Goal: Information Seeking & Learning: Learn about a topic

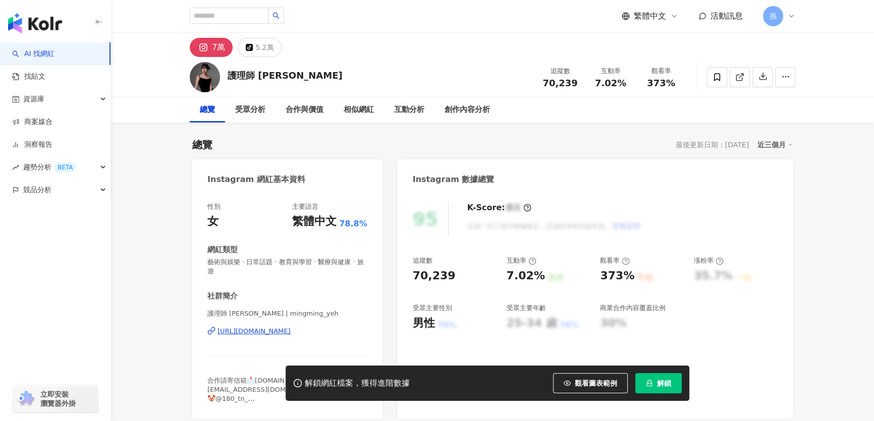
click at [245, 327] on div "https://www.instagram.com/mingming_yeh/" at bounding box center [253, 331] width 73 height 9
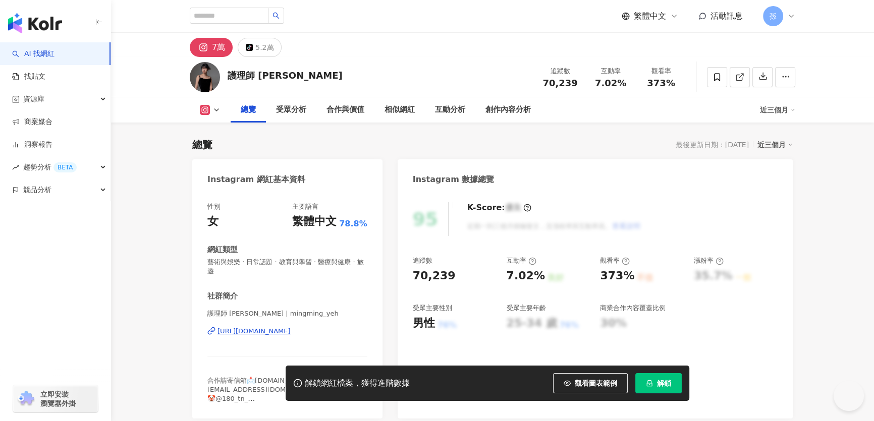
scroll to position [91, 0]
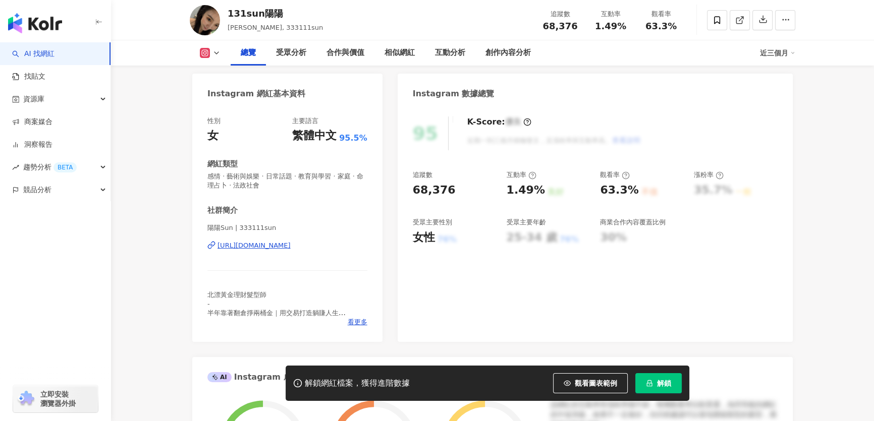
scroll to position [91, 0]
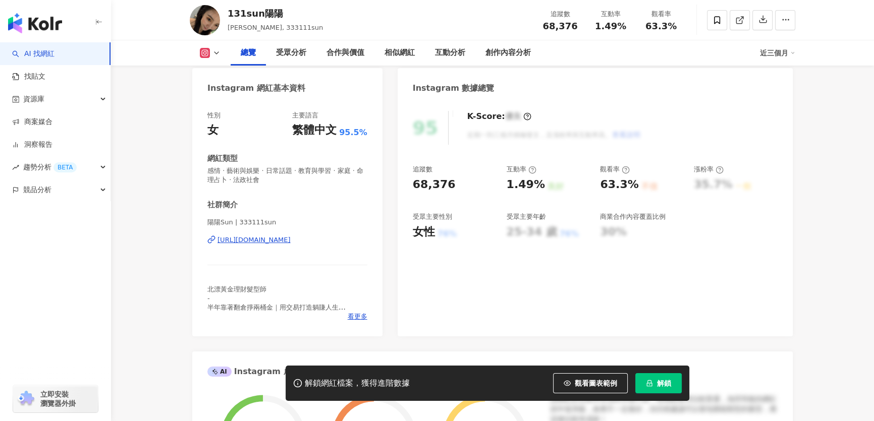
click at [235, 240] on div "https://www.instagram.com/333111sun/" at bounding box center [253, 240] width 73 height 9
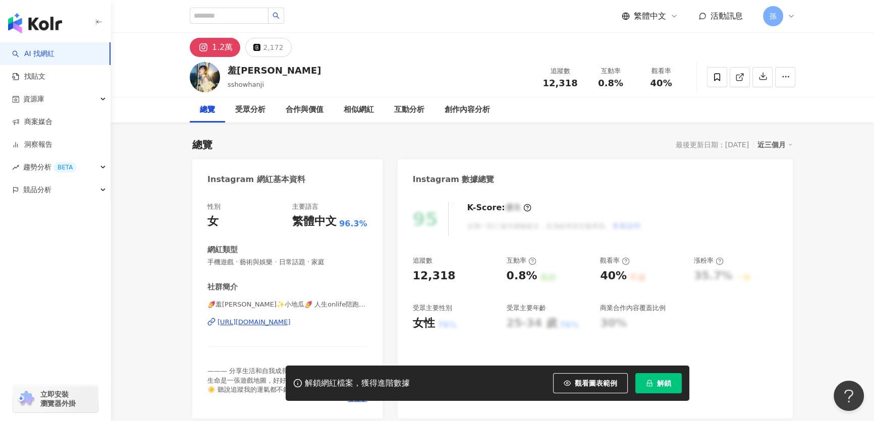
click at [255, 322] on div "https://www.instagram.com/sshowhanji/" at bounding box center [253, 322] width 73 height 9
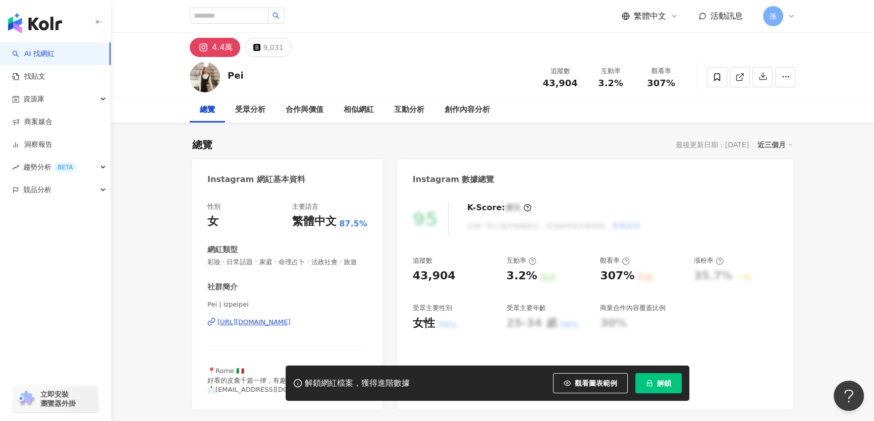
click at [291, 327] on div "https://www.instagram.com/izpeipei/" at bounding box center [253, 322] width 73 height 9
click at [717, 78] on icon at bounding box center [717, 77] width 9 height 9
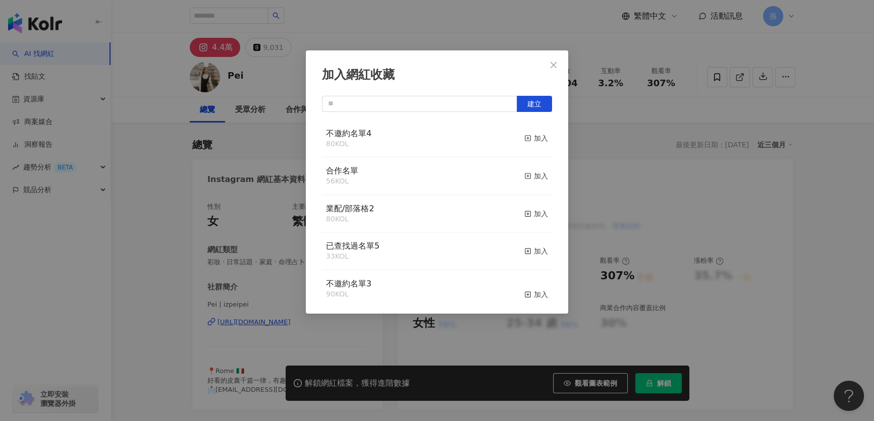
scroll to position [91, 0]
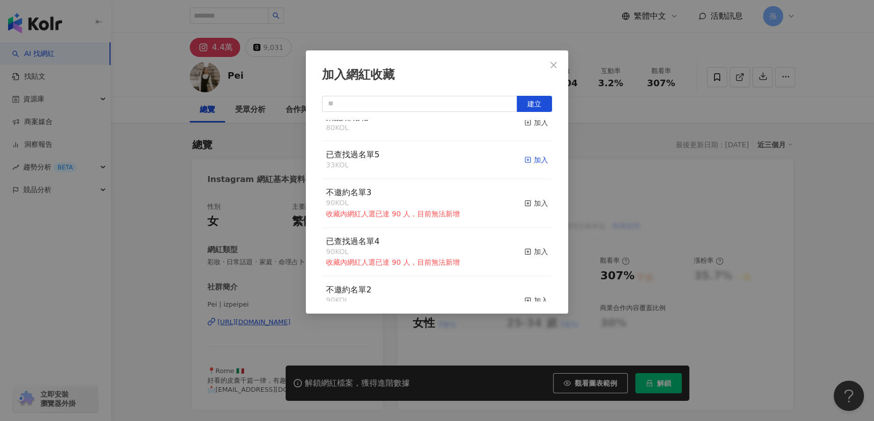
click at [524, 159] on icon "button" at bounding box center [527, 159] width 7 height 7
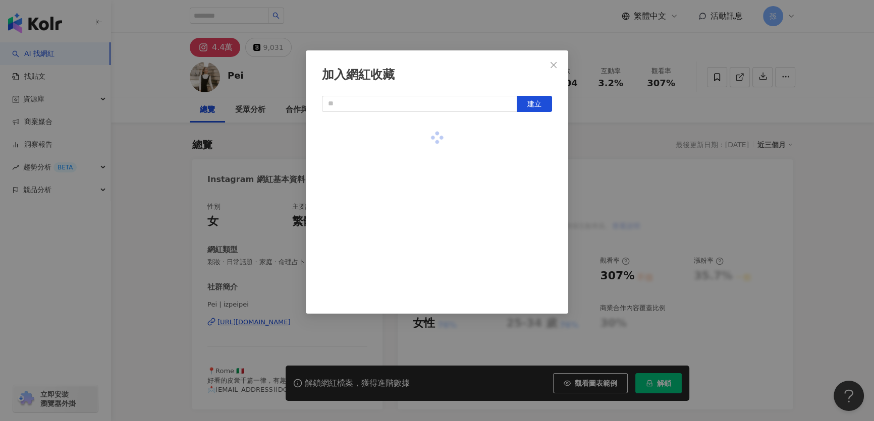
scroll to position [0, 0]
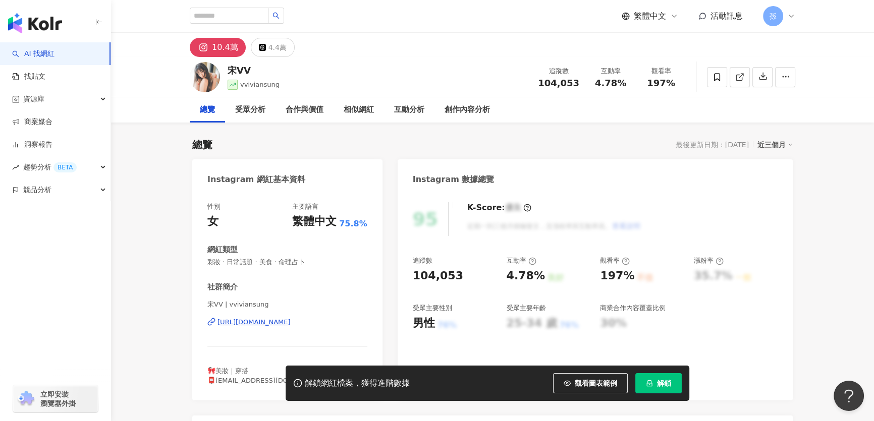
click at [291, 323] on div "[URL][DOMAIN_NAME]" at bounding box center [253, 322] width 73 height 9
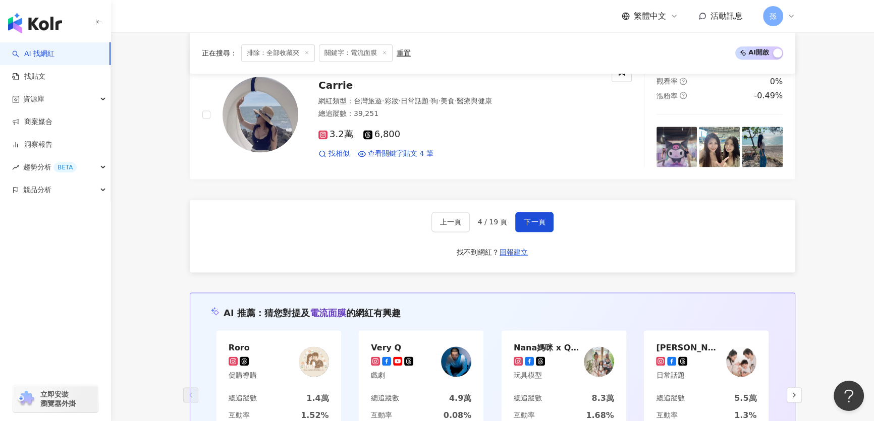
scroll to position [1744, 0]
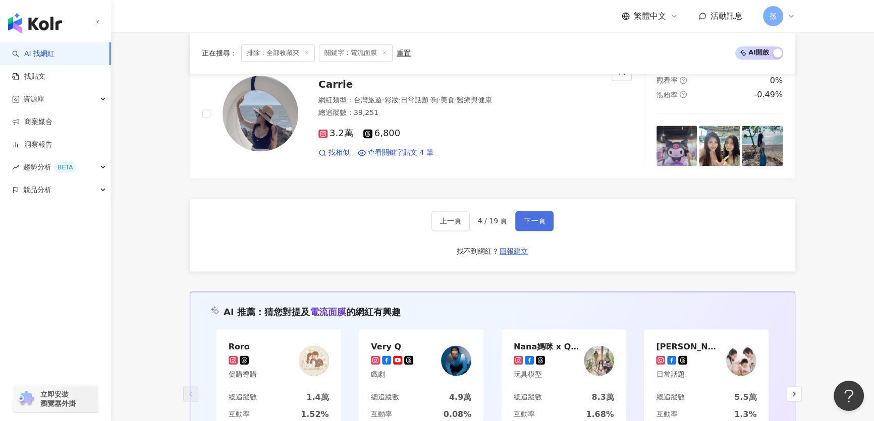
click at [543, 216] on button "下一頁" at bounding box center [534, 221] width 38 height 20
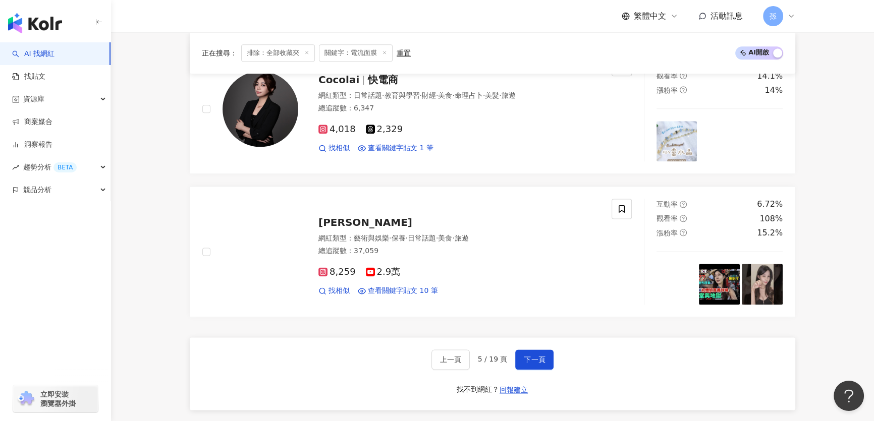
scroll to position [1635, 0]
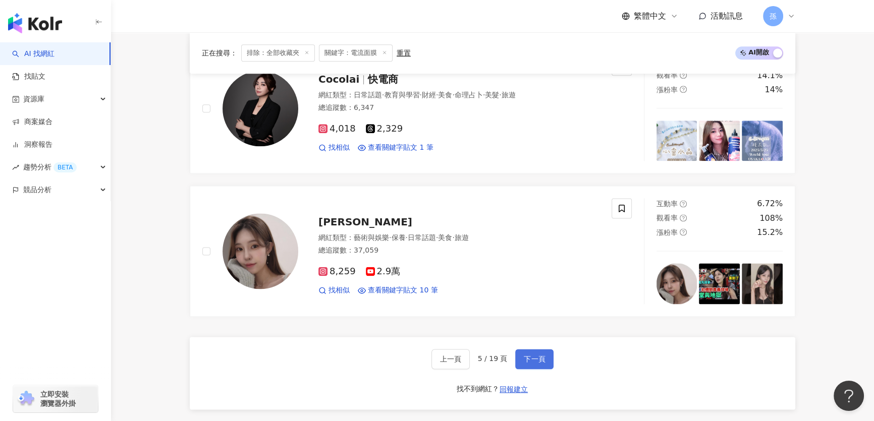
click at [538, 355] on span "下一頁" at bounding box center [534, 359] width 21 height 8
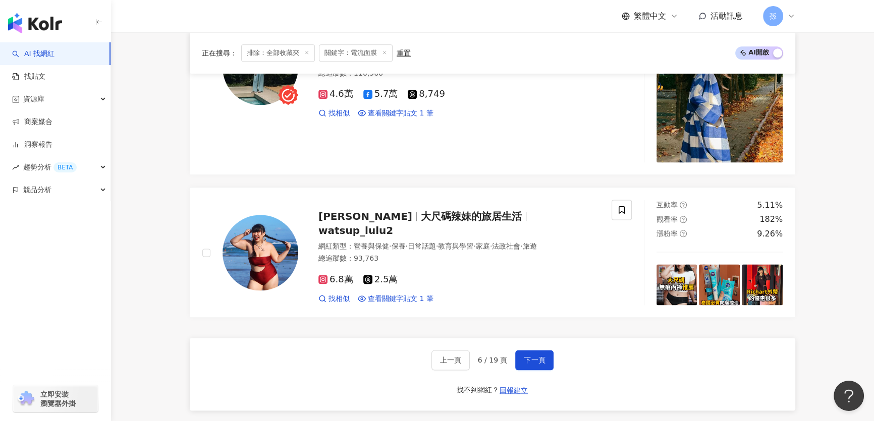
scroll to position [1697, 0]
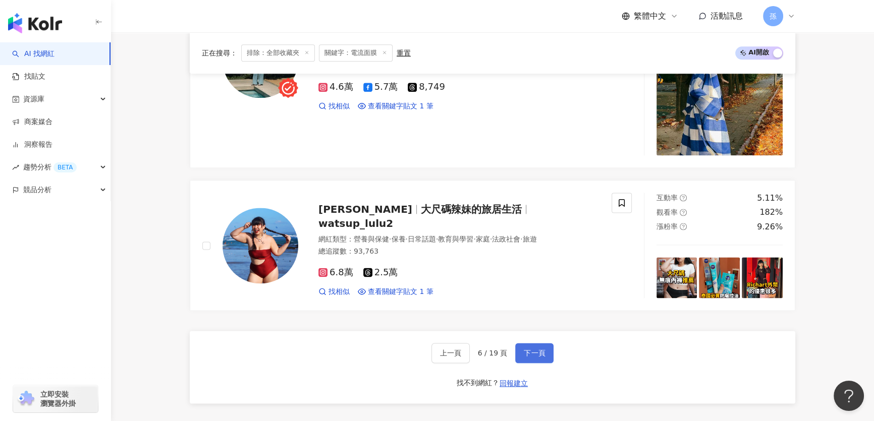
click at [542, 349] on span "下一頁" at bounding box center [534, 353] width 21 height 8
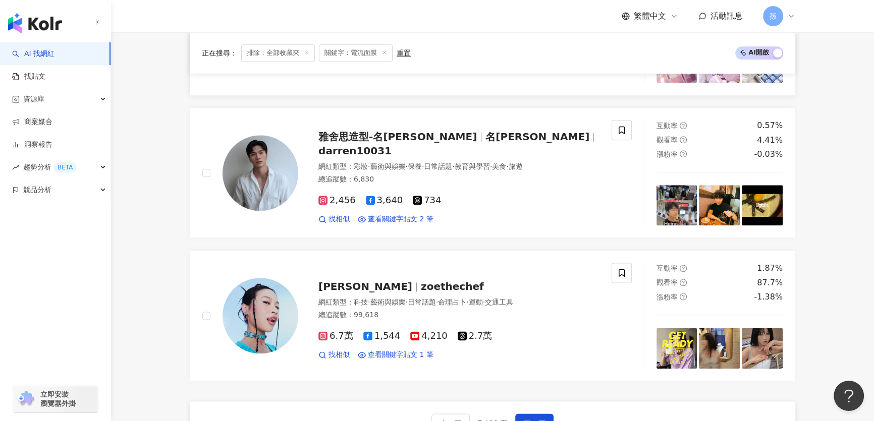
scroll to position [1651, 0]
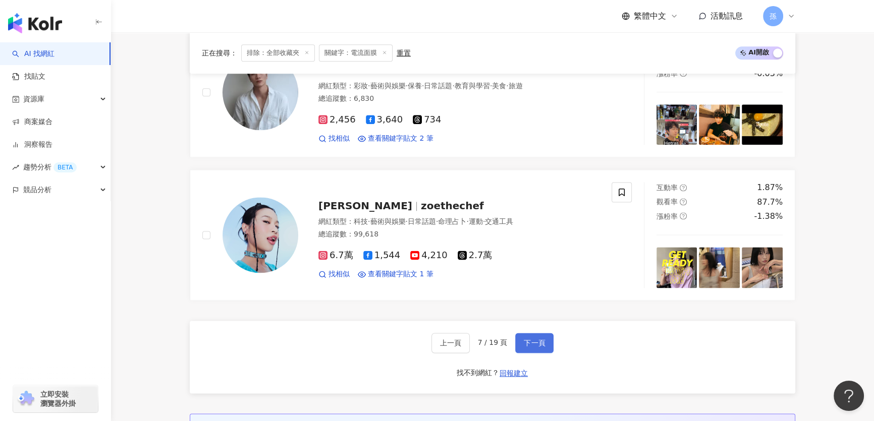
click at [530, 339] on span "下一頁" at bounding box center [534, 343] width 21 height 8
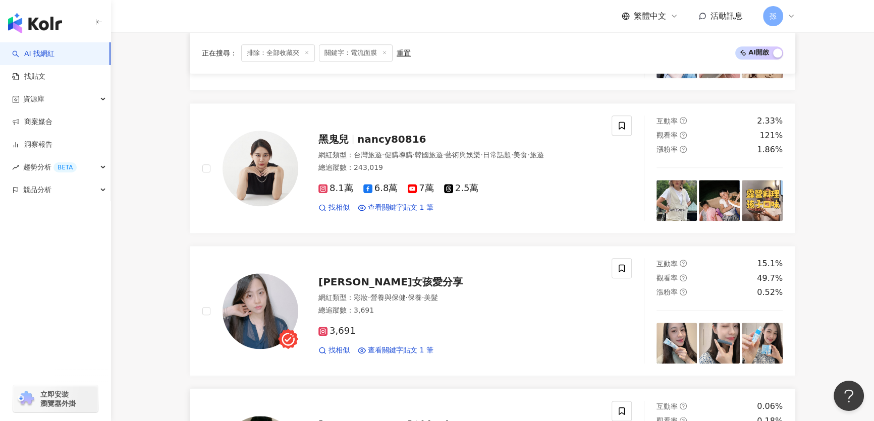
scroll to position [1376, 0]
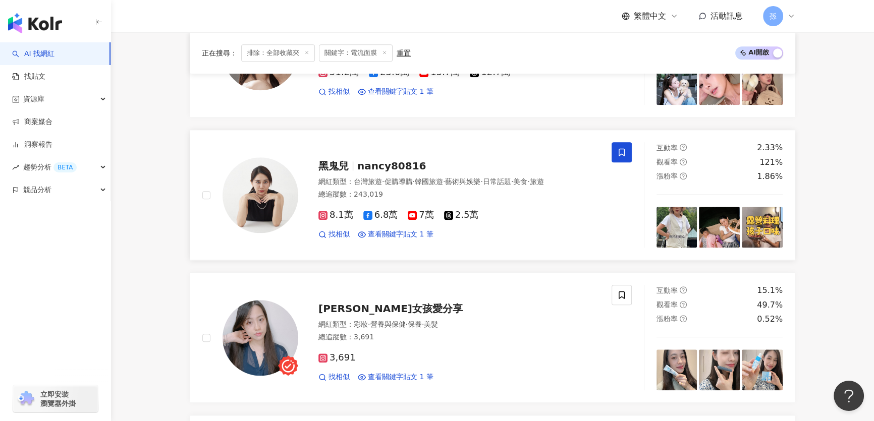
click at [622, 153] on icon at bounding box center [622, 153] width 6 height 8
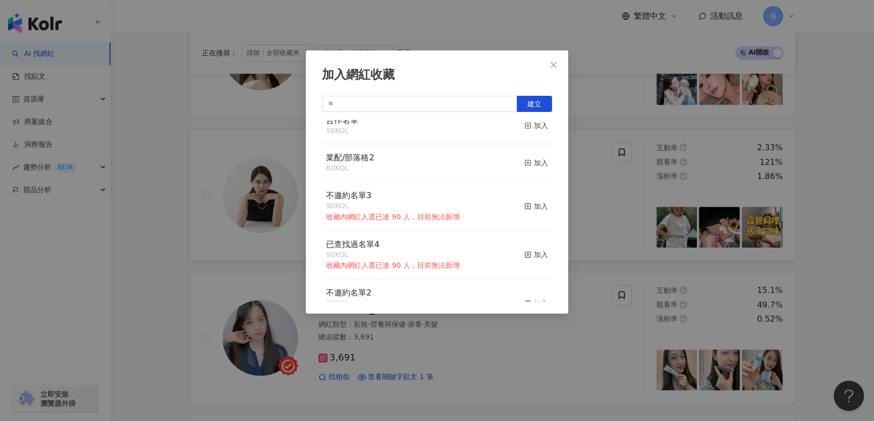
scroll to position [0, 0]
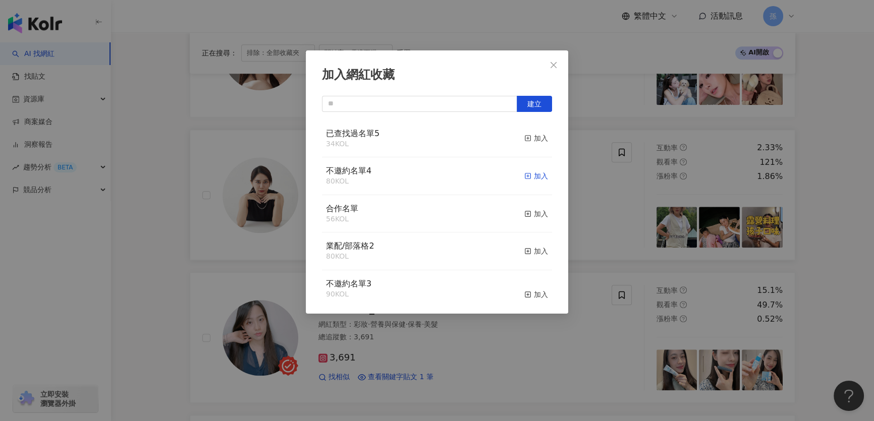
click at [524, 180] on span "button" at bounding box center [527, 176] width 7 height 8
click at [562, 337] on div "加入網紅收藏 建立 已查找過名單5 34 KOL 加入 不邀約名單4 80 KOL 加入 合作名單 56 KOL 加入 業配/部落格2 80 KOL 加入 不…" at bounding box center [437, 210] width 874 height 421
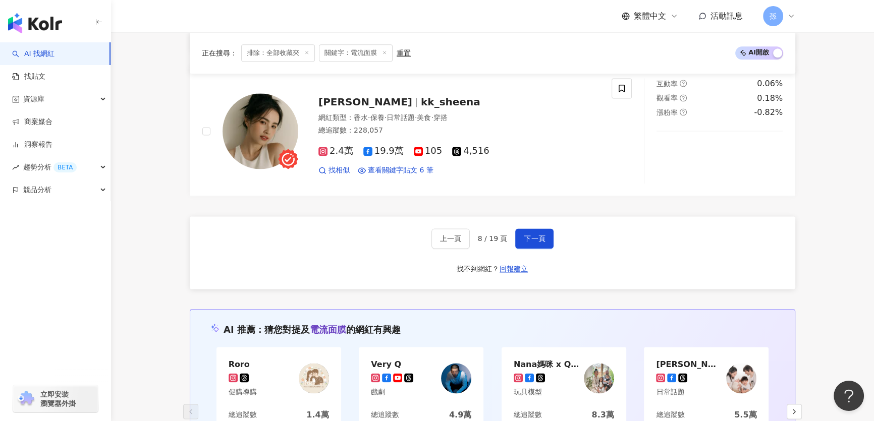
scroll to position [1743, 0]
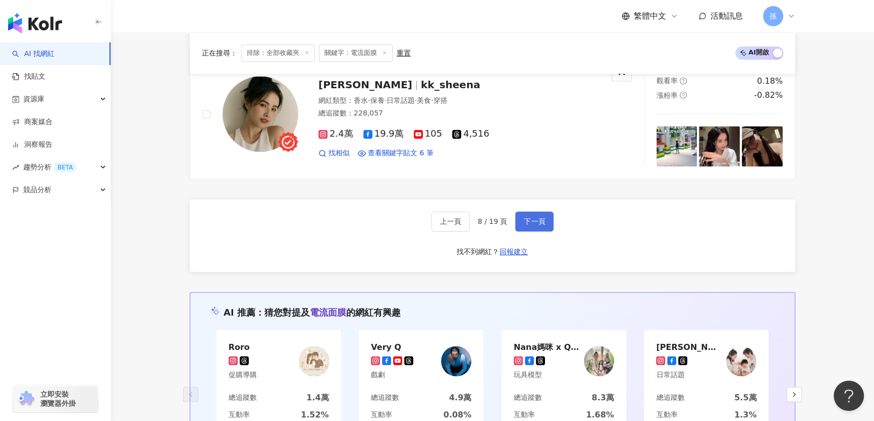
click at [539, 218] on span "下一頁" at bounding box center [534, 221] width 21 height 8
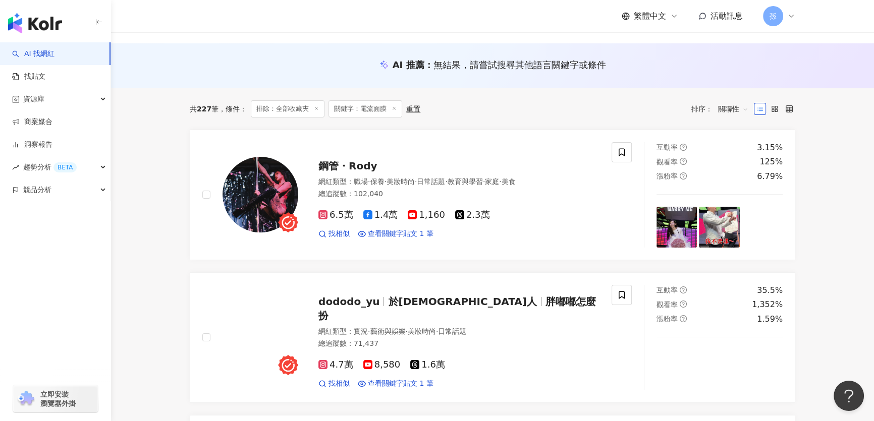
scroll to position [91, 0]
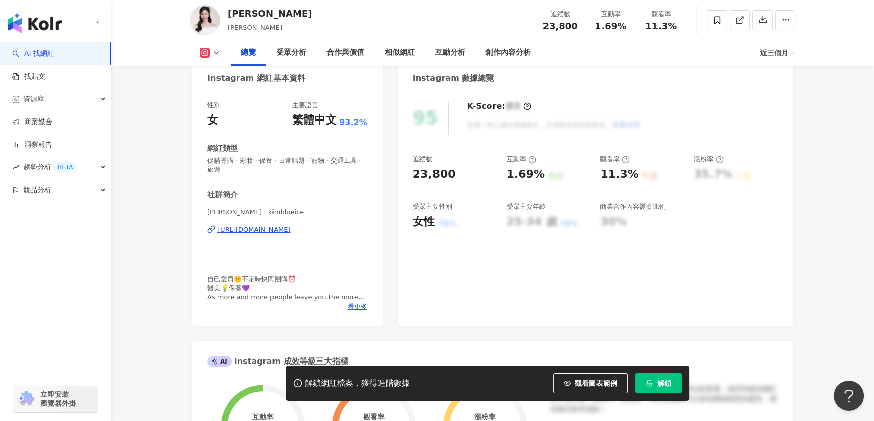
scroll to position [137, 0]
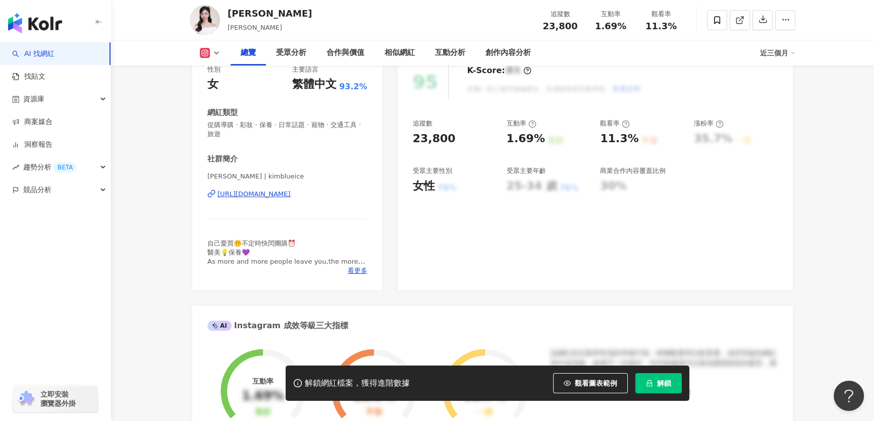
click at [291, 195] on div "[URL][DOMAIN_NAME]" at bounding box center [253, 194] width 73 height 9
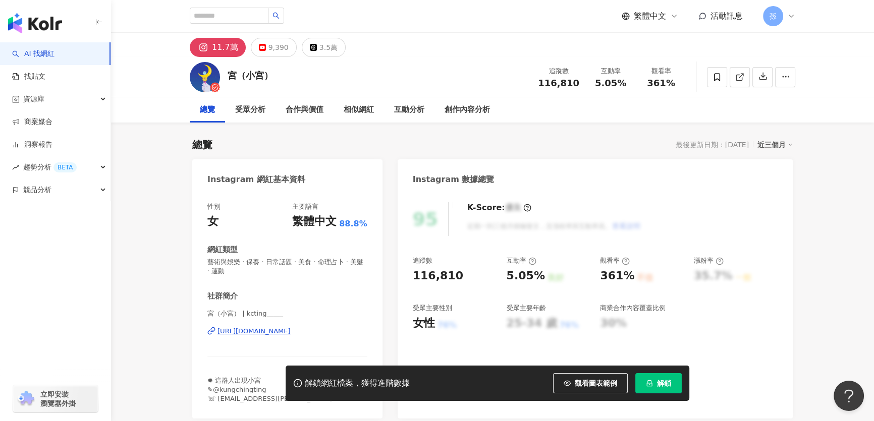
click at [281, 332] on div "https://www.instagram.com/kcting_____/" at bounding box center [253, 331] width 73 height 9
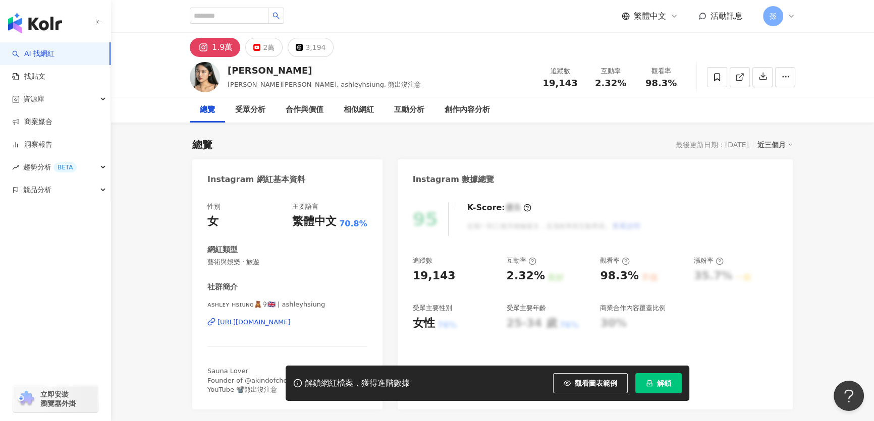
click at [272, 322] on div "https://www.instagram.com/ashleyhsiung/" at bounding box center [253, 322] width 73 height 9
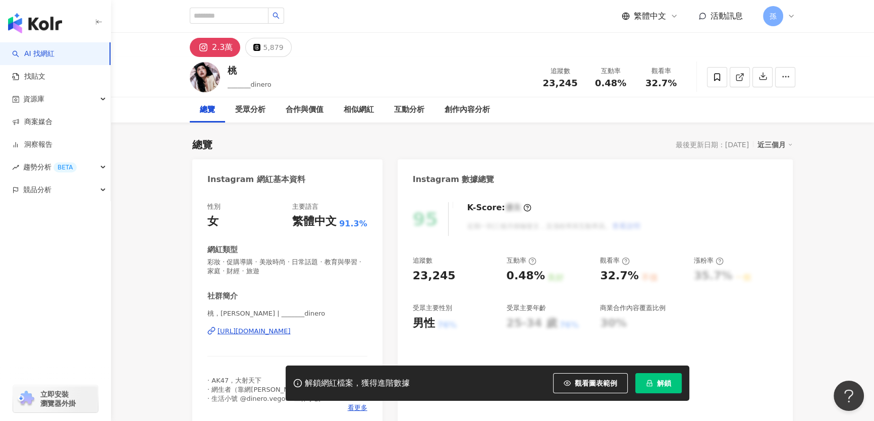
click at [252, 333] on div "https://www.instagram.com/_______dinero/" at bounding box center [253, 331] width 73 height 9
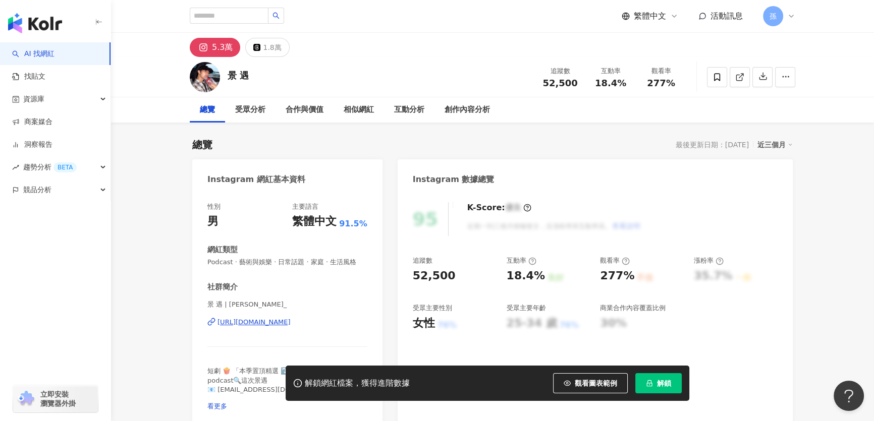
click at [271, 327] on div "https://www.instagram.com/jing_yu._/" at bounding box center [253, 322] width 73 height 9
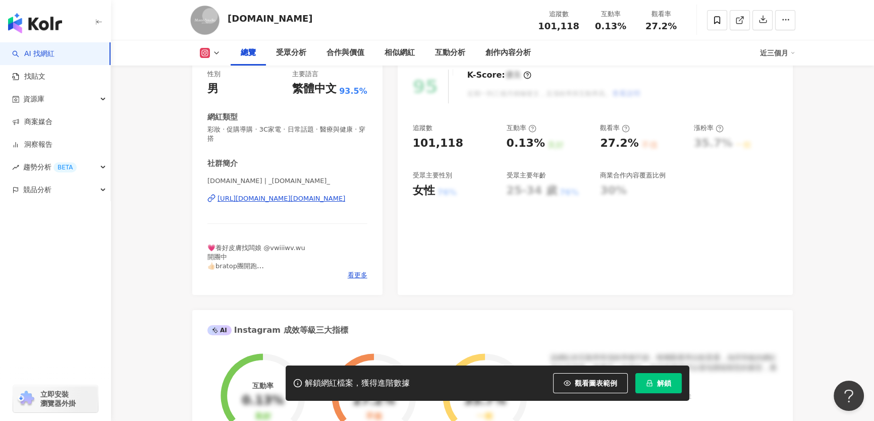
scroll to position [137, 0]
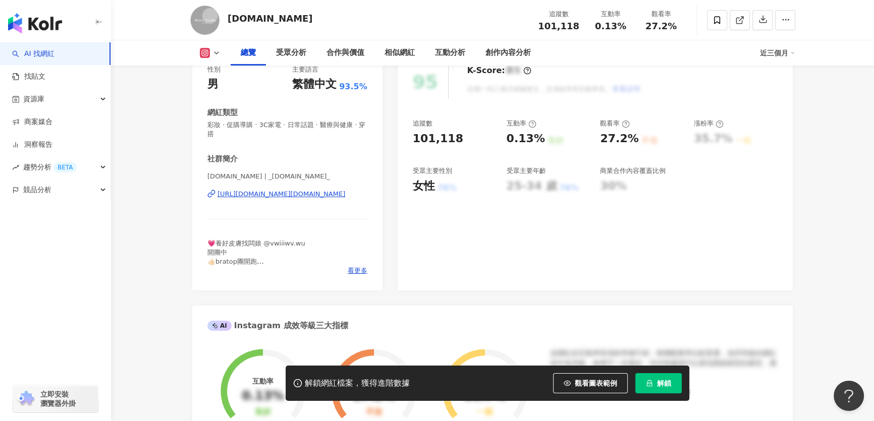
click at [280, 196] on div "[URL][DOMAIN_NAME][DOMAIN_NAME]" at bounding box center [281, 194] width 128 height 9
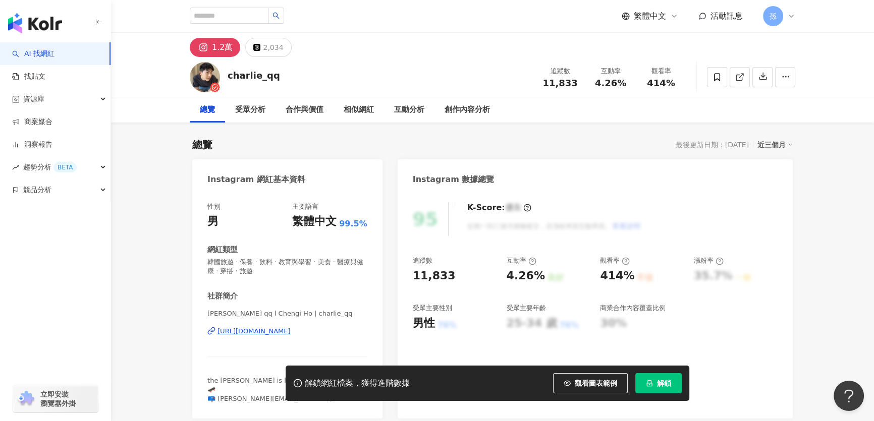
click at [261, 333] on div "https://www.instagram.com/charlie_qq/" at bounding box center [253, 331] width 73 height 9
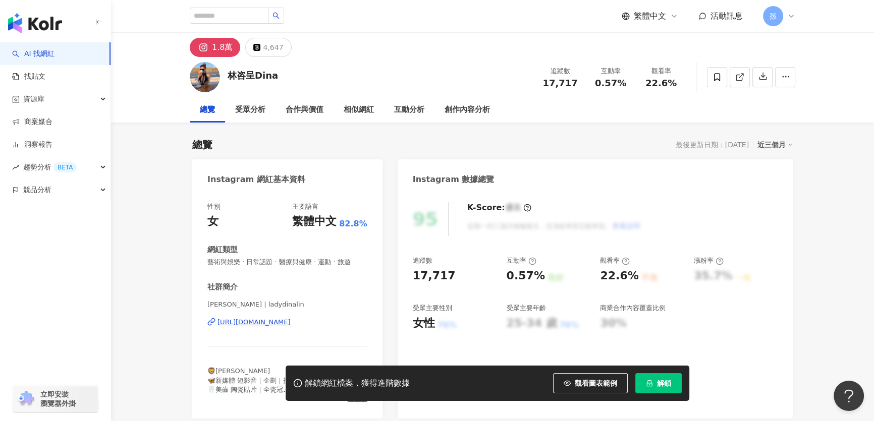
click at [565, 142] on div "總覽 最後更新日期：[DATE] 近三個月" at bounding box center [492, 145] width 601 height 14
click at [291, 321] on div "[URL][DOMAIN_NAME]" at bounding box center [253, 322] width 73 height 9
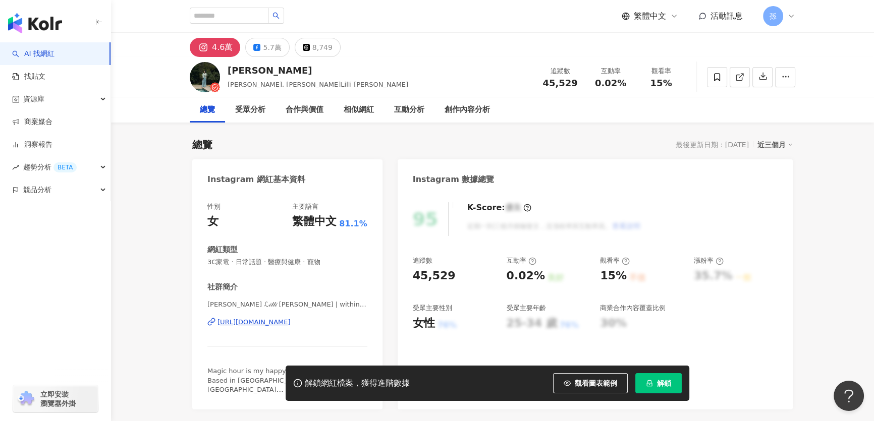
click at [291, 321] on div "[URL][DOMAIN_NAME]" at bounding box center [253, 322] width 73 height 9
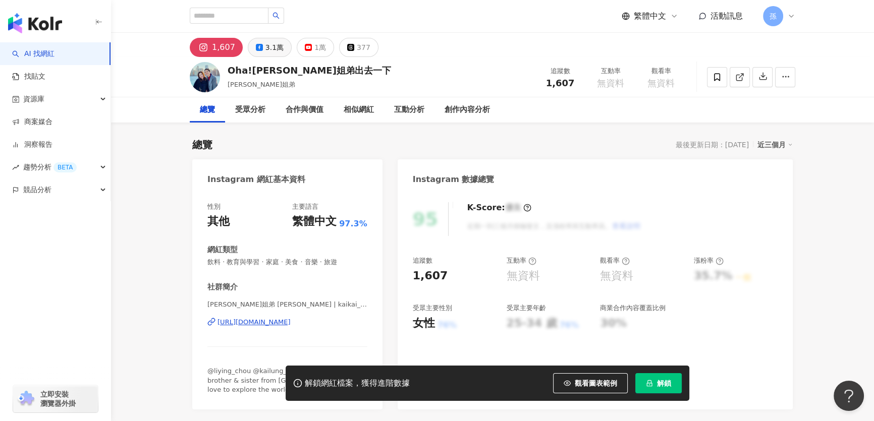
click at [275, 47] on div "3.1萬" at bounding box center [274, 47] width 18 height 14
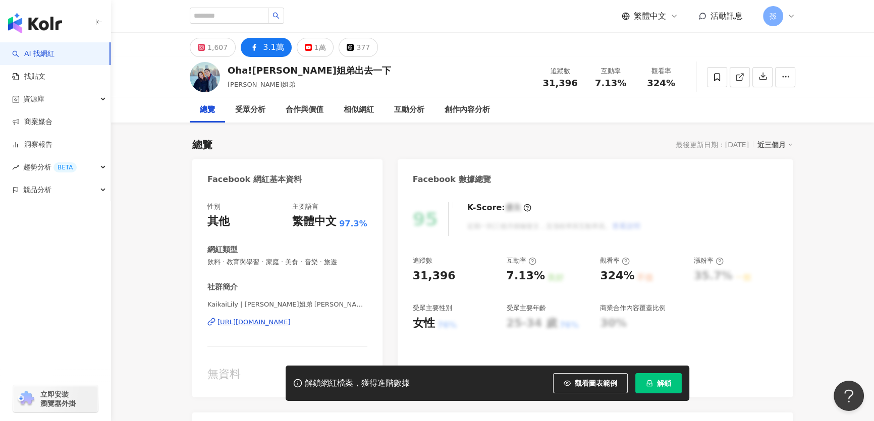
click at [291, 319] on div "https://www.facebook.com/1790303287860365" at bounding box center [253, 322] width 73 height 9
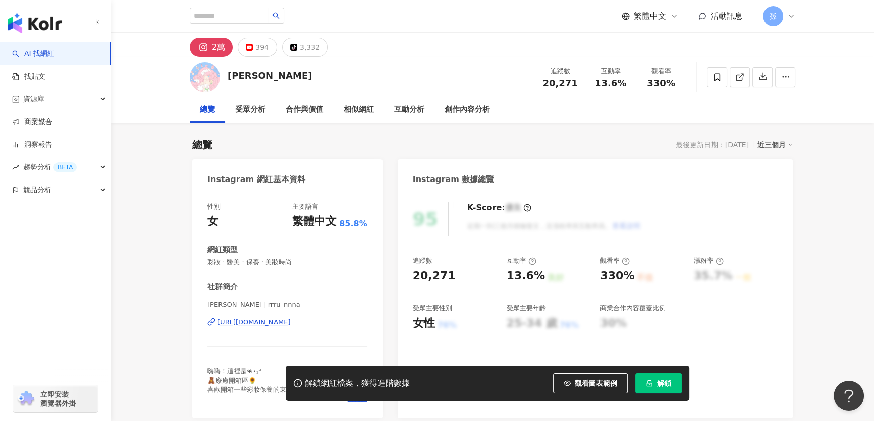
click at [257, 320] on div "[URL][DOMAIN_NAME]" at bounding box center [253, 322] width 73 height 9
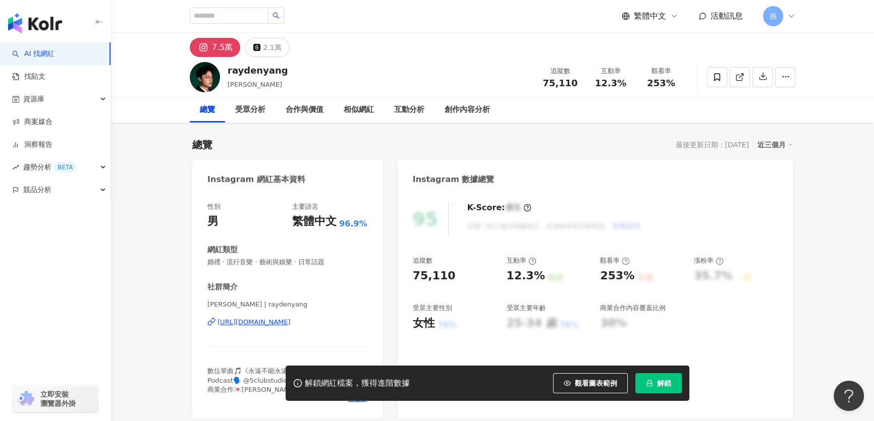
click at [291, 323] on div "[URL][DOMAIN_NAME]" at bounding box center [253, 322] width 73 height 9
